Goal: Task Accomplishment & Management: Use online tool/utility

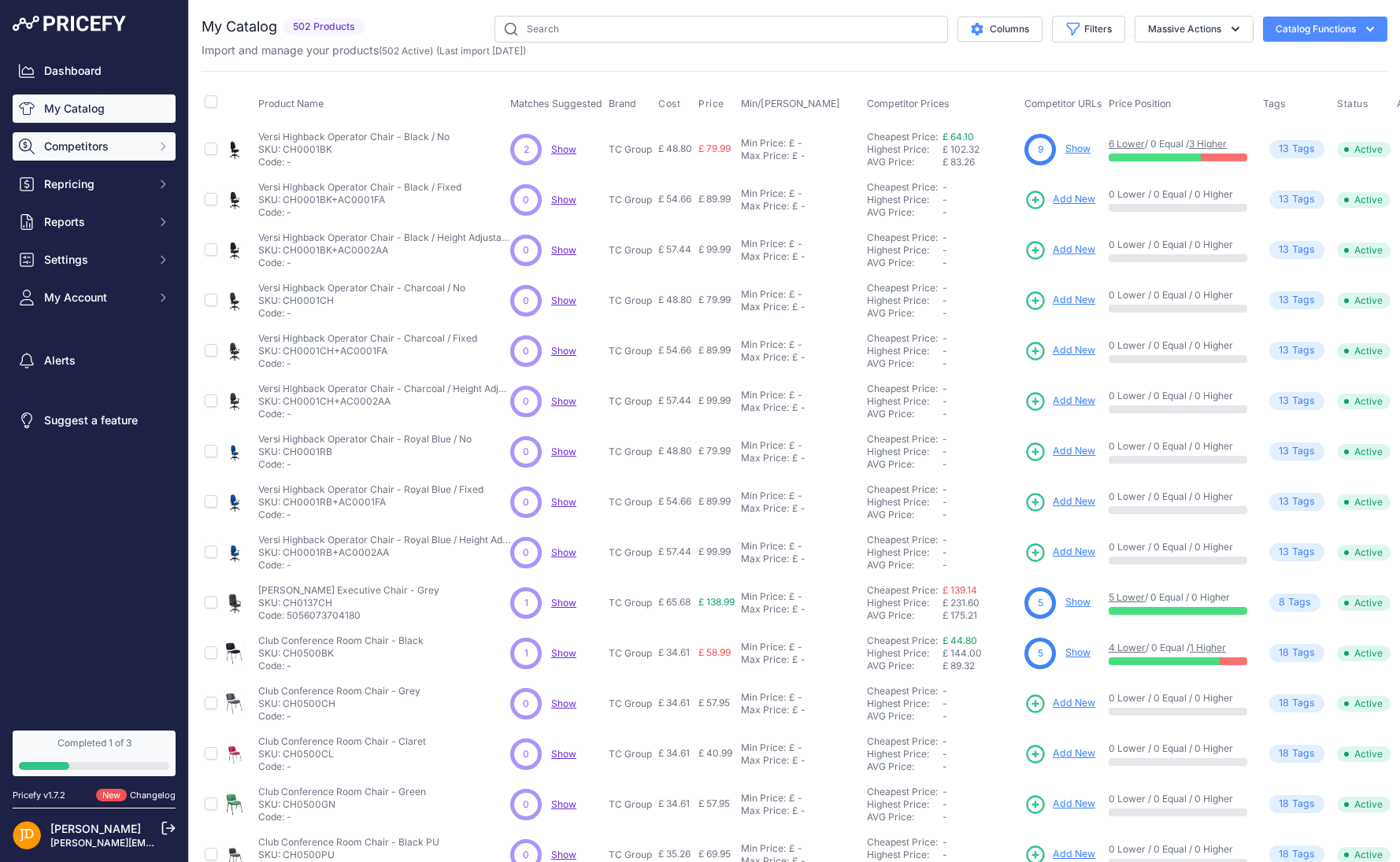
click at [147, 153] on button "Competitors" at bounding box center [94, 146] width 163 height 28
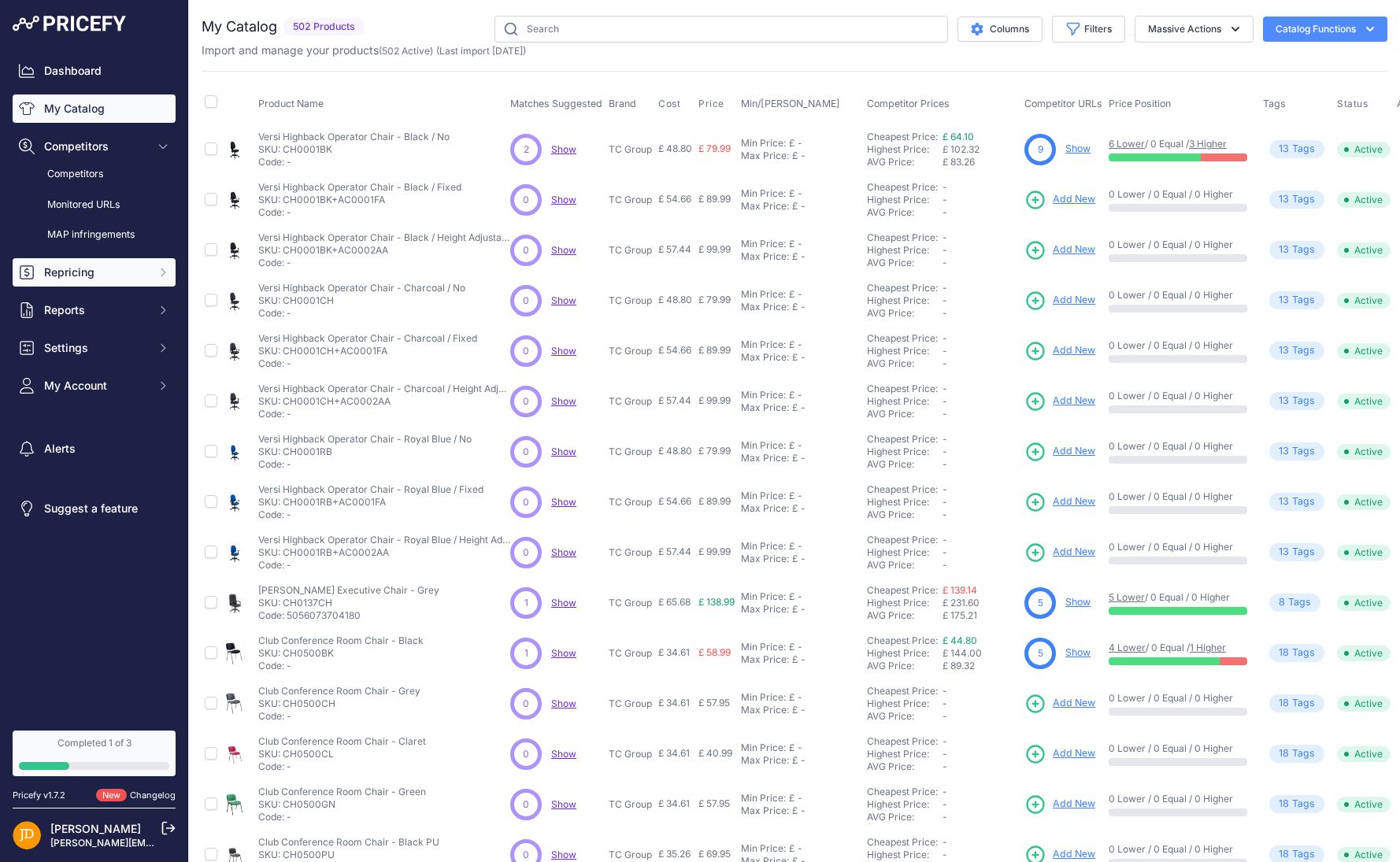
click at [149, 275] on button "Repricing" at bounding box center [94, 272] width 163 height 28
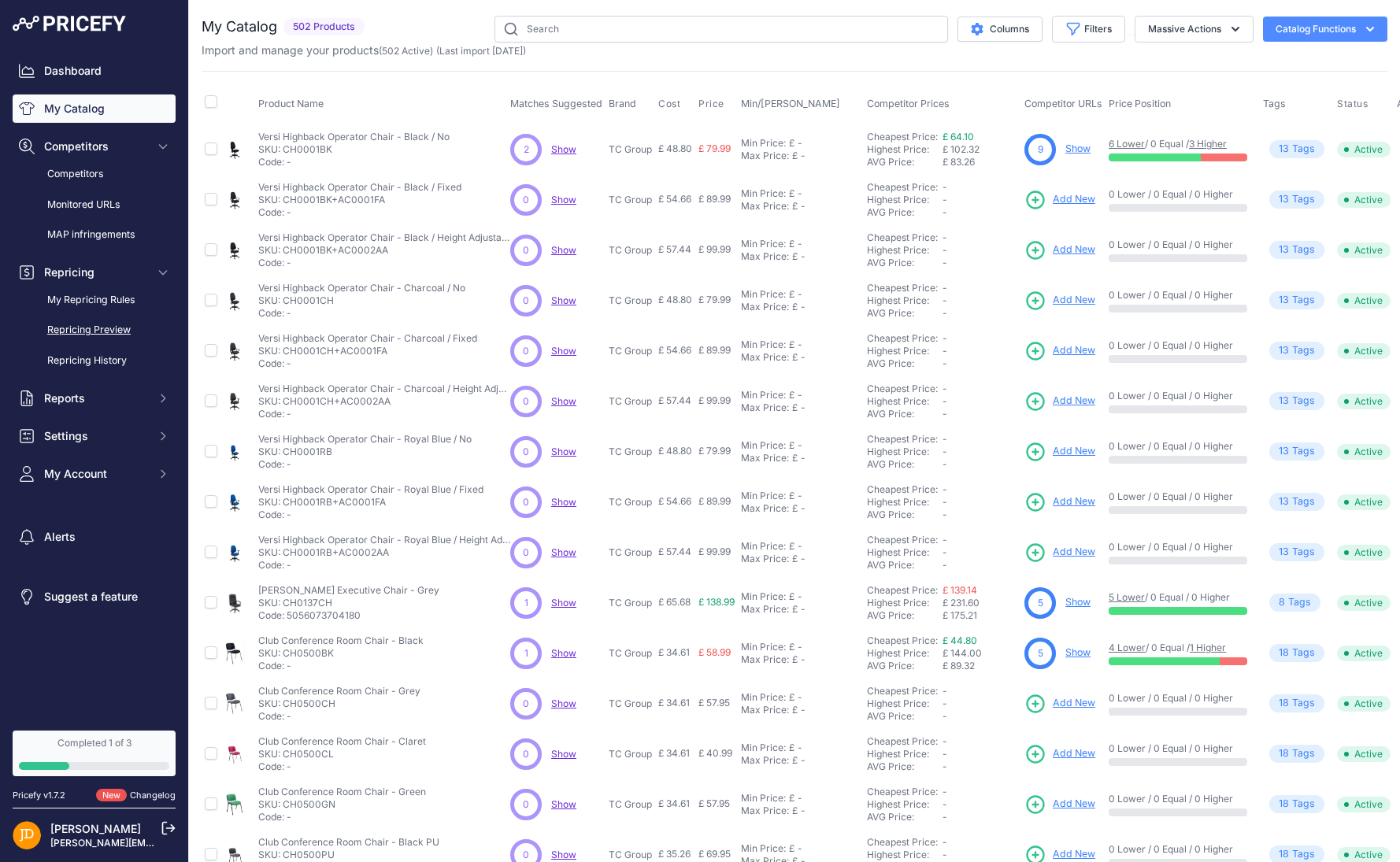
click at [86, 333] on link "Repricing Preview" at bounding box center [94, 330] width 163 height 28
